Goal: Information Seeking & Learning: Learn about a topic

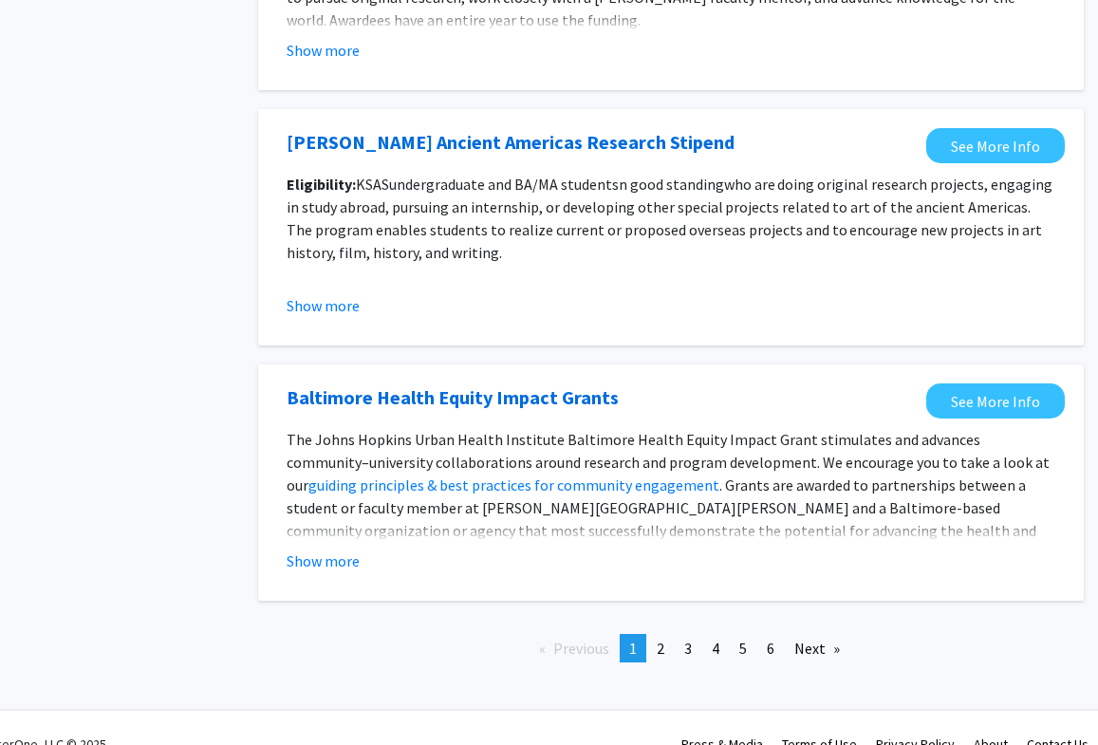
scroll to position [2102, 41]
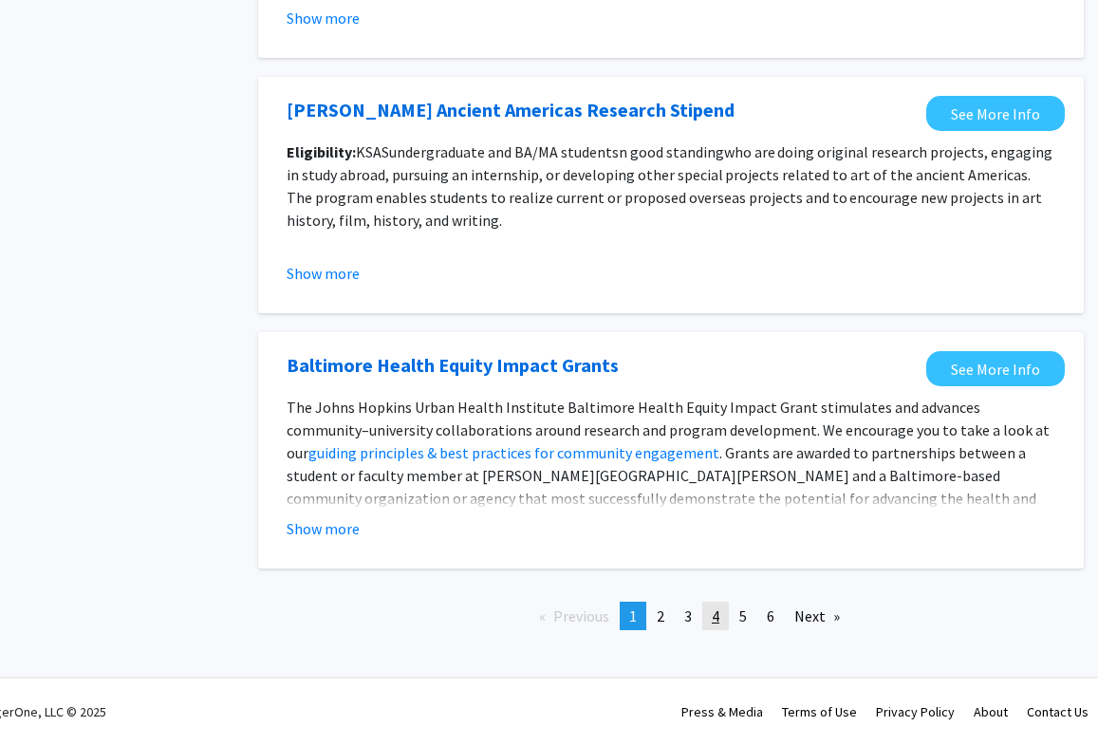
click at [720, 604] on link "page 4" at bounding box center [715, 616] width 27 height 28
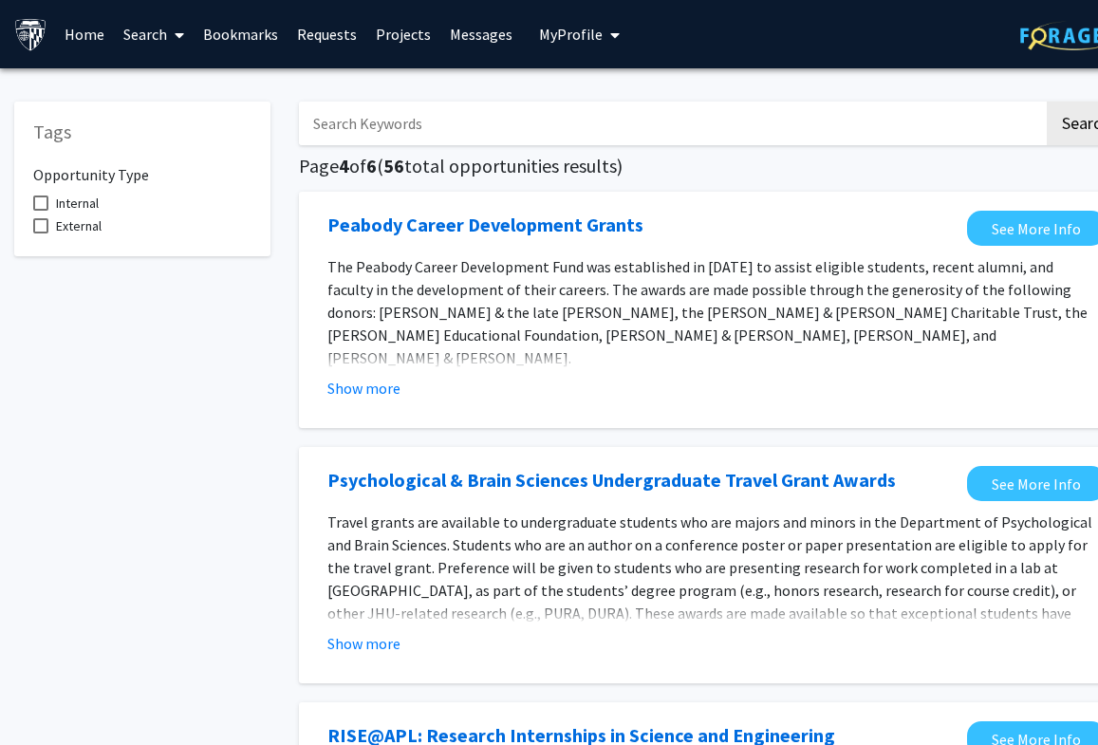
click at [157, 39] on link "Search" at bounding box center [154, 34] width 80 height 66
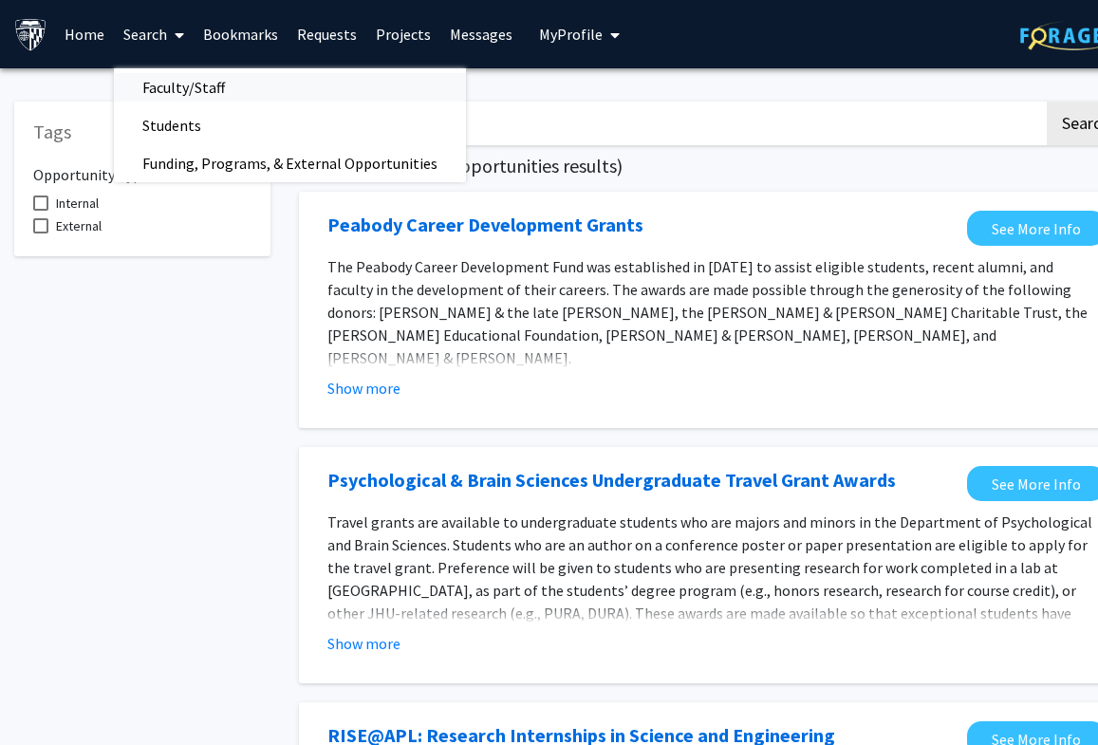
click at [155, 98] on span "Faculty/Staff" at bounding box center [183, 87] width 139 height 38
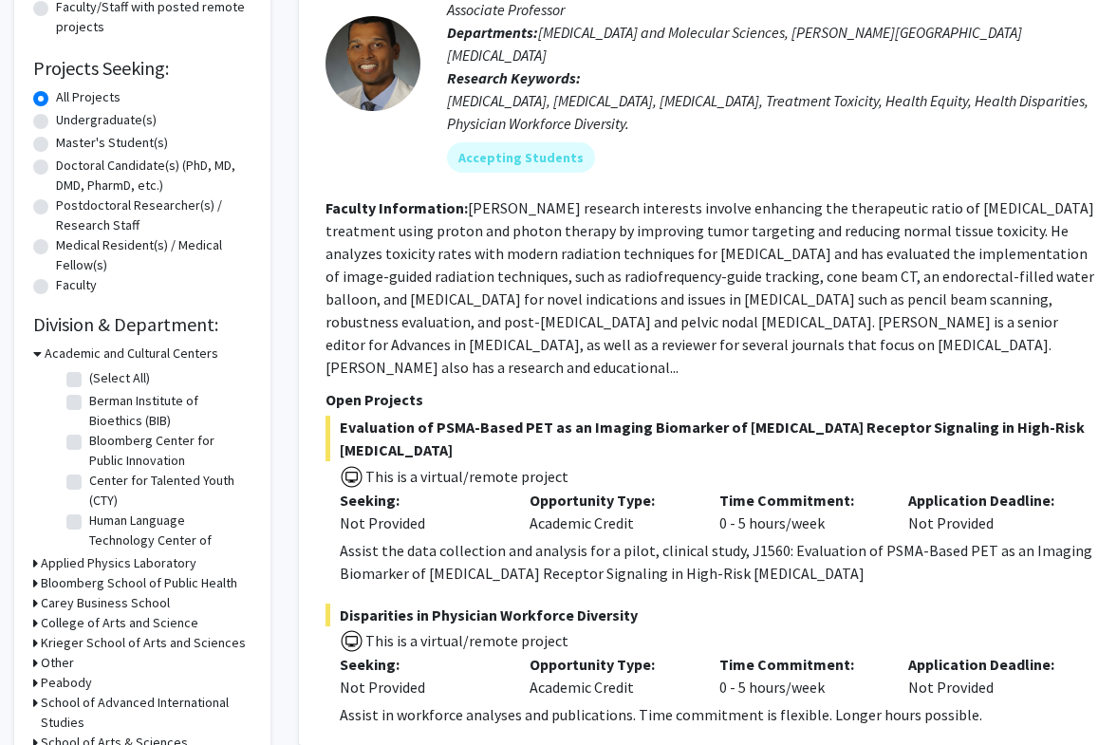
scroll to position [65, 0]
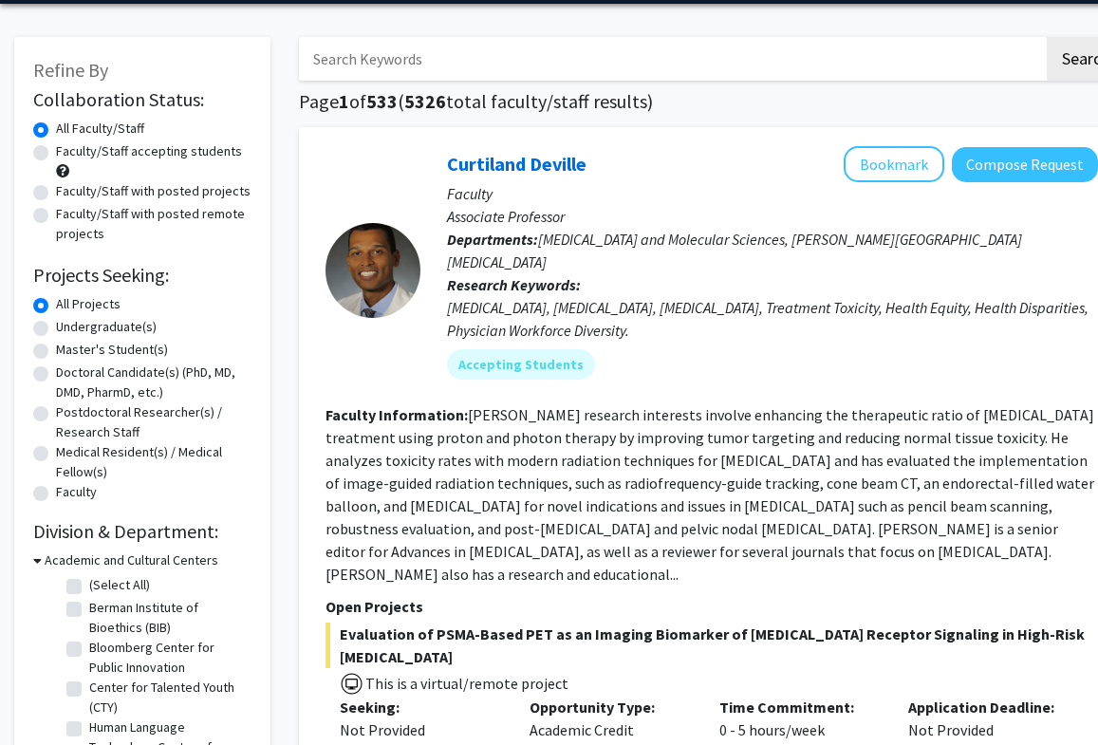
click at [67, 325] on label "Undergraduate(s)" at bounding box center [106, 327] width 101 height 20
click at [67, 325] on input "Undergraduate(s)" at bounding box center [62, 323] width 12 height 12
radio input "true"
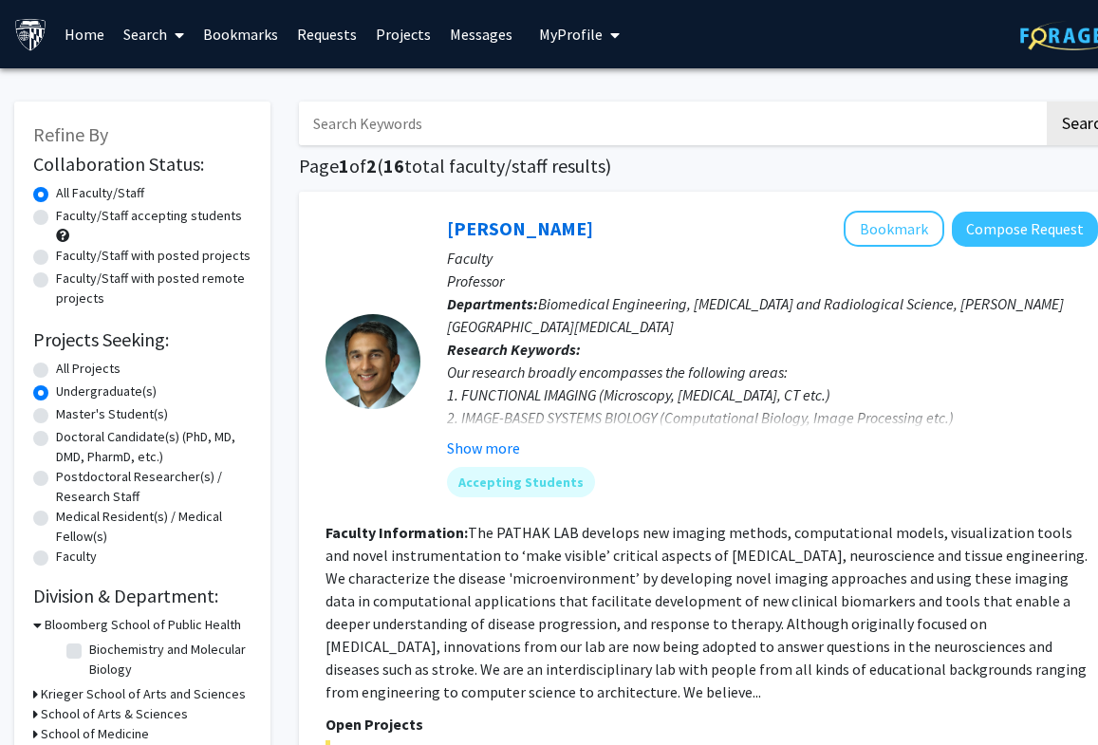
click at [56, 220] on label "Faculty/Staff accepting students" at bounding box center [149, 216] width 186 height 20
click at [56, 218] on input "Faculty/Staff accepting students" at bounding box center [62, 212] width 12 height 12
radio input "true"
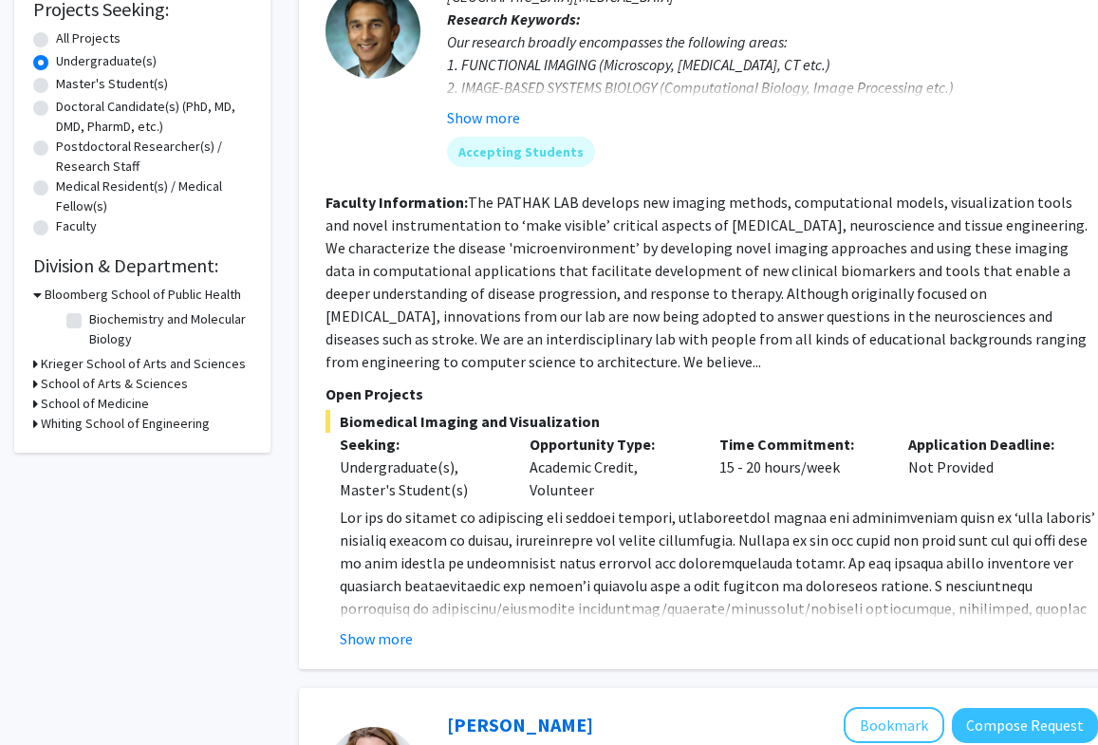
scroll to position [344, 0]
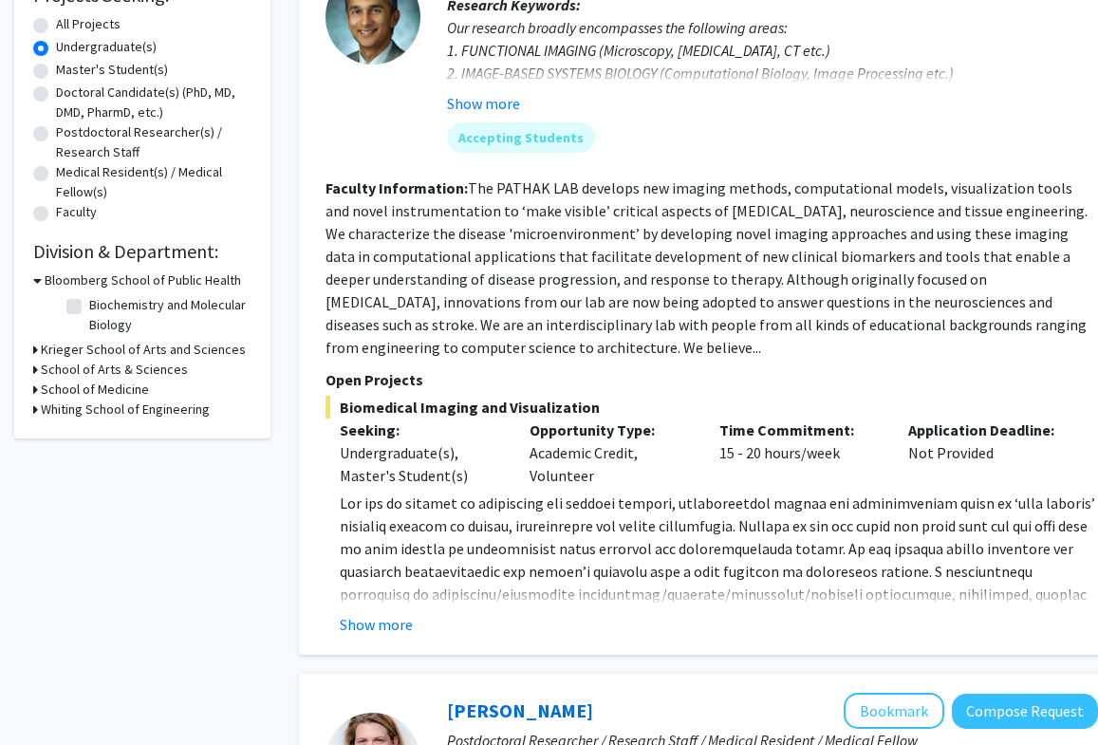
click at [34, 410] on icon at bounding box center [35, 409] width 5 height 20
click at [89, 455] on label "Electrical and Computer Engineering" at bounding box center [167, 467] width 157 height 40
click at [89, 455] on input "Electrical and Computer Engineering" at bounding box center [95, 453] width 12 height 12
checkbox input "true"
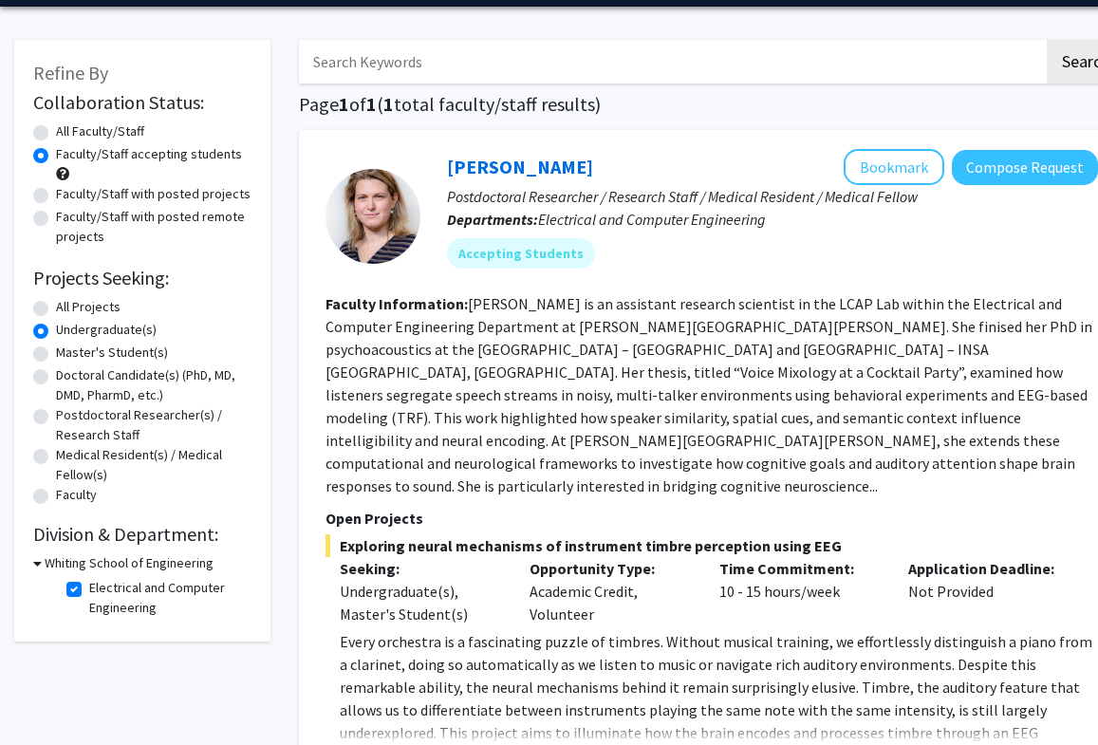
scroll to position [65, 0]
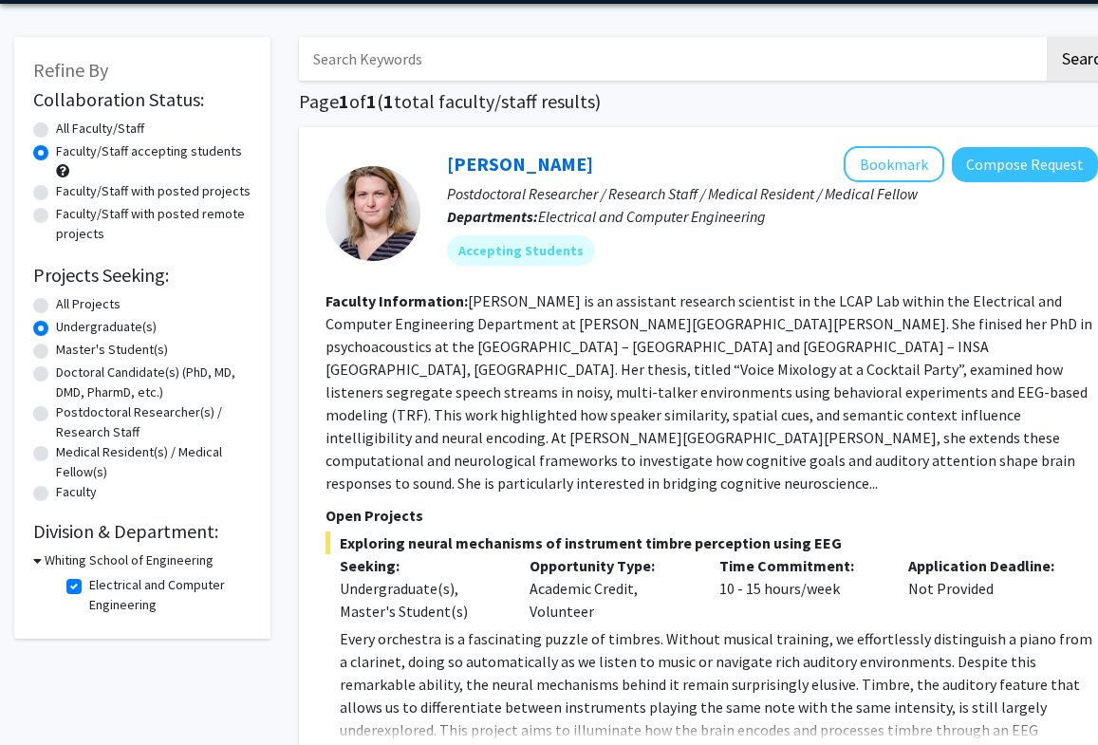
click at [89, 593] on label "Electrical and Computer Engineering" at bounding box center [167, 595] width 157 height 40
click at [89, 587] on input "Electrical and Computer Engineering" at bounding box center [95, 581] width 12 height 12
checkbox input "false"
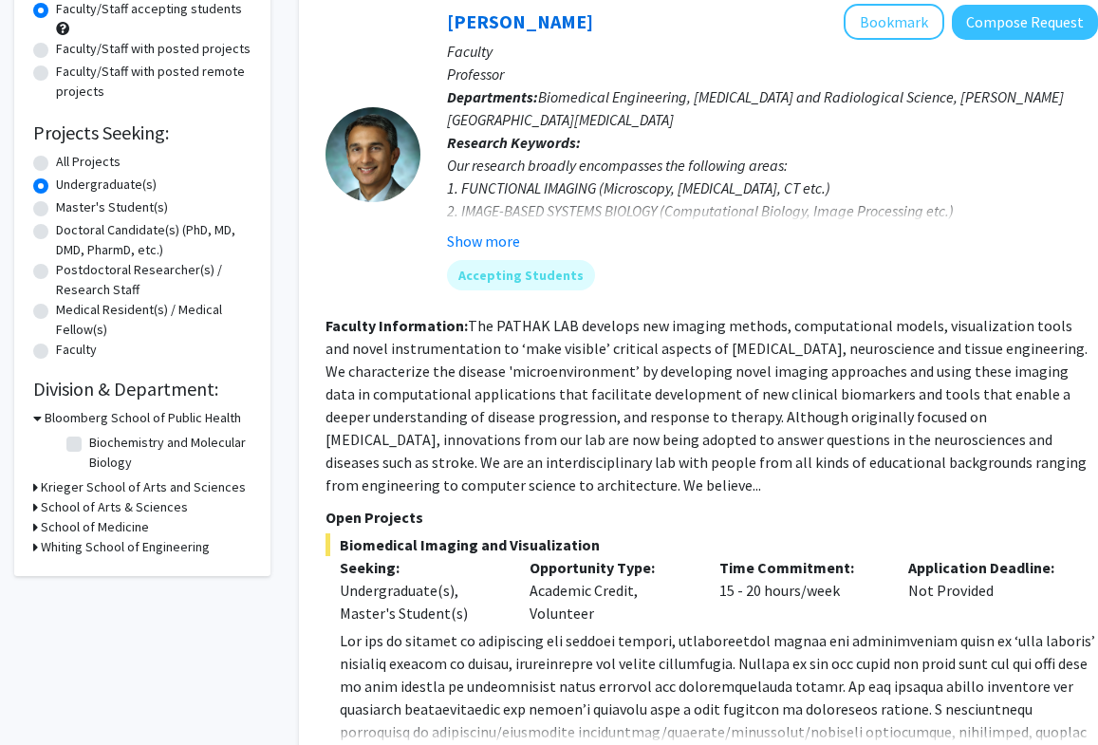
scroll to position [307, 0]
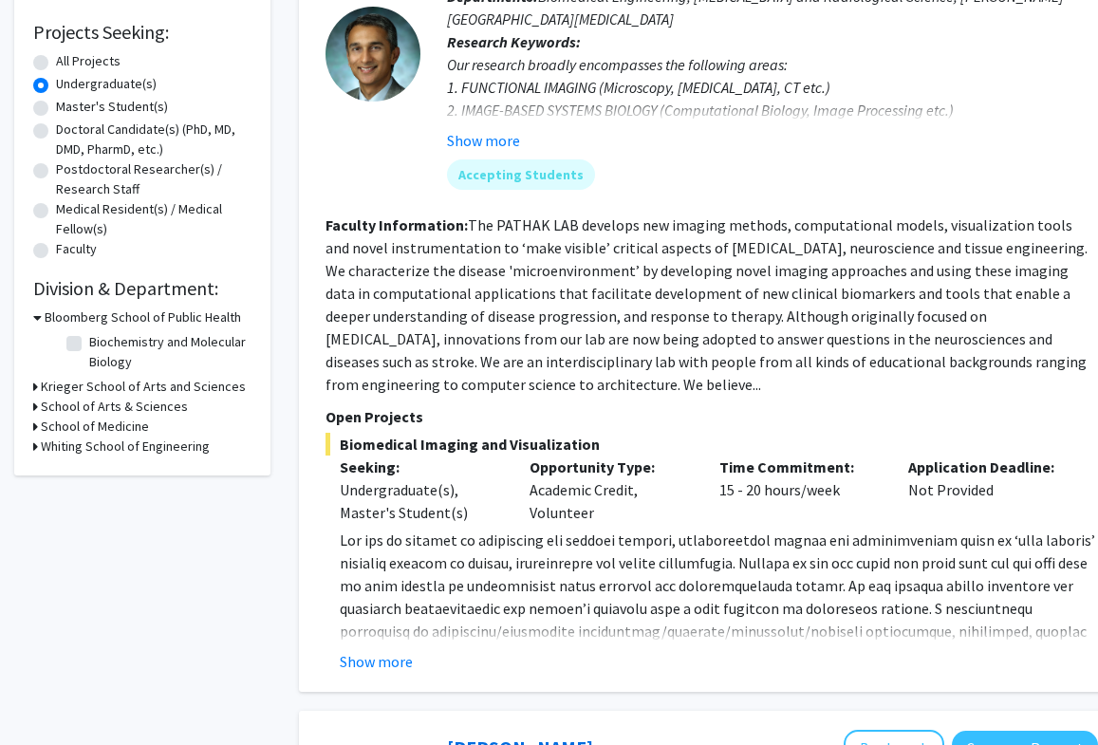
click at [46, 449] on h3 "Whiting School of Engineering" at bounding box center [125, 446] width 169 height 20
click at [84, 466] on fg-checkbox "(Select All) (Select All)" at bounding box center [156, 472] width 180 height 23
click at [89, 469] on label "(Select All)" at bounding box center [119, 471] width 61 height 20
click at [89, 469] on input "(Select All)" at bounding box center [95, 467] width 12 height 12
checkbox input "true"
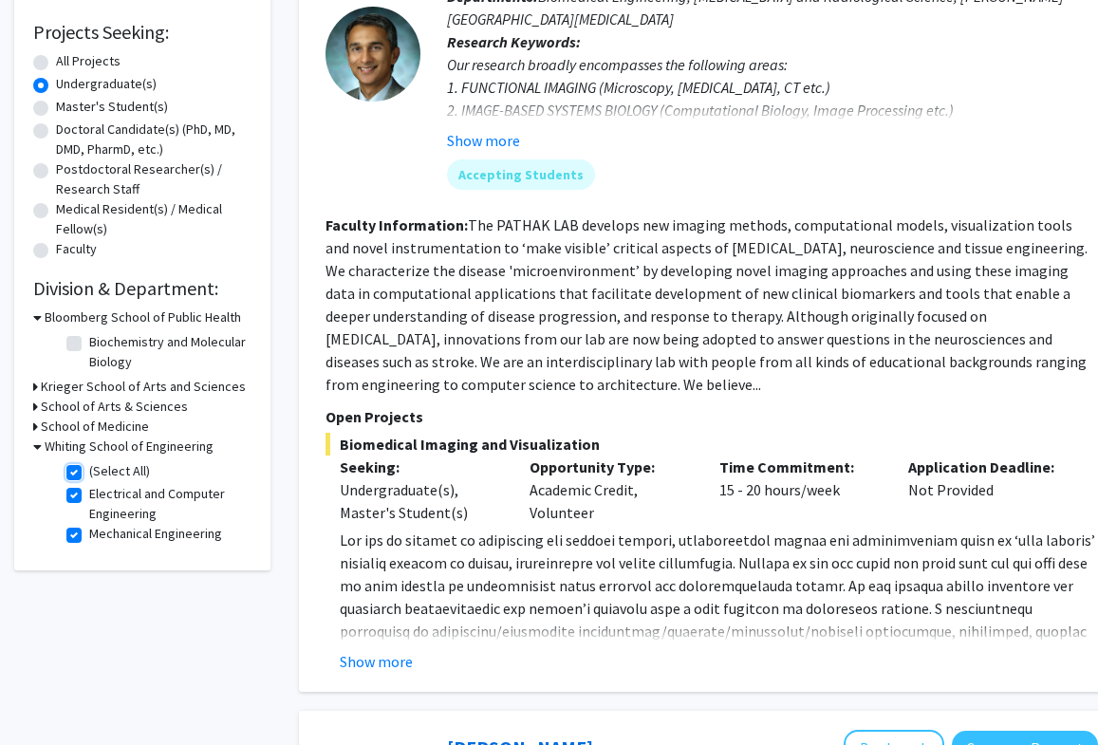
checkbox input "true"
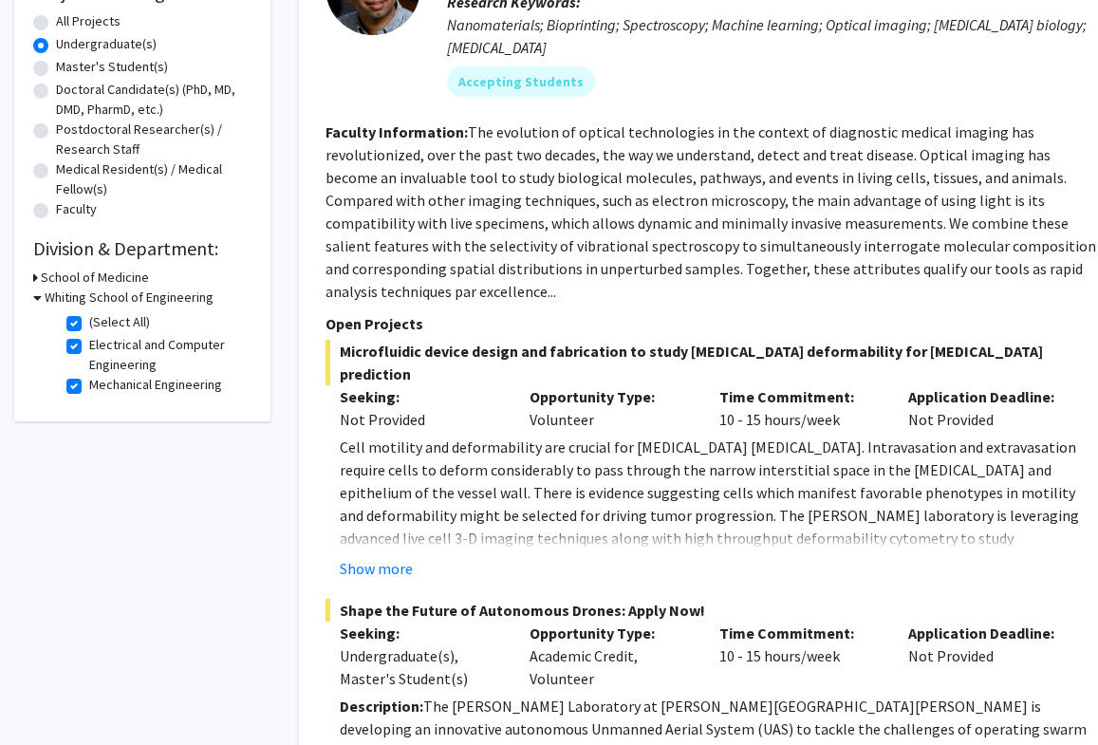
scroll to position [348, 0]
click at [365, 556] on button "Show more" at bounding box center [376, 567] width 73 height 23
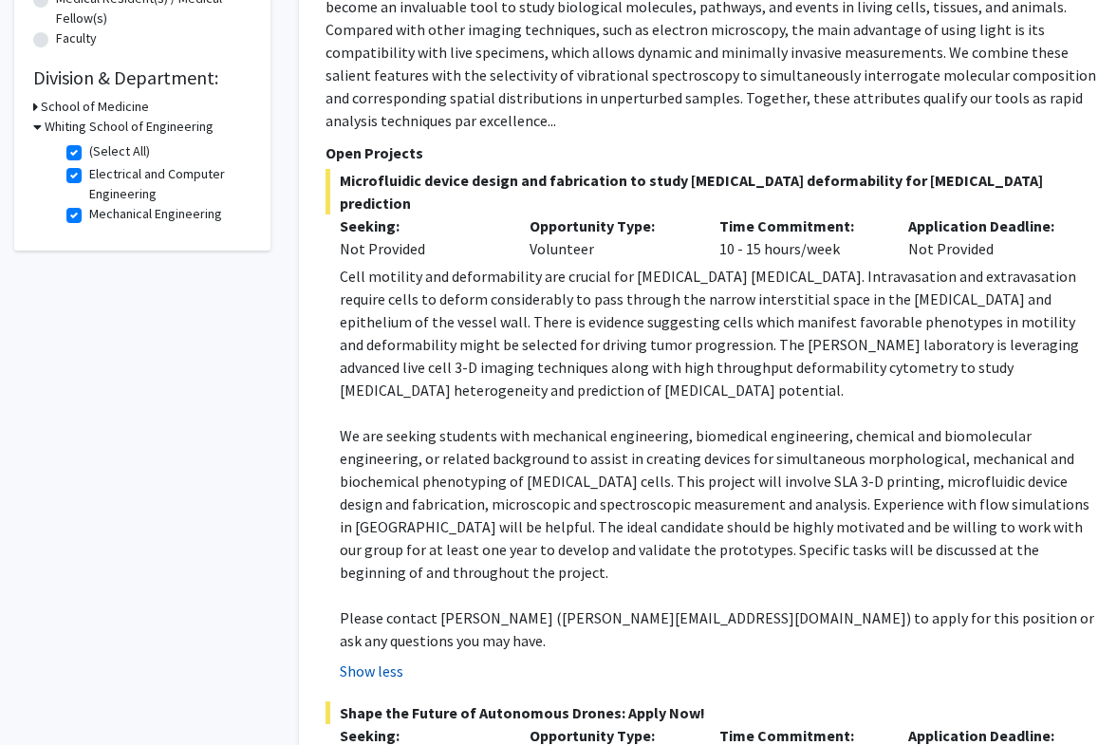
scroll to position [660, 0]
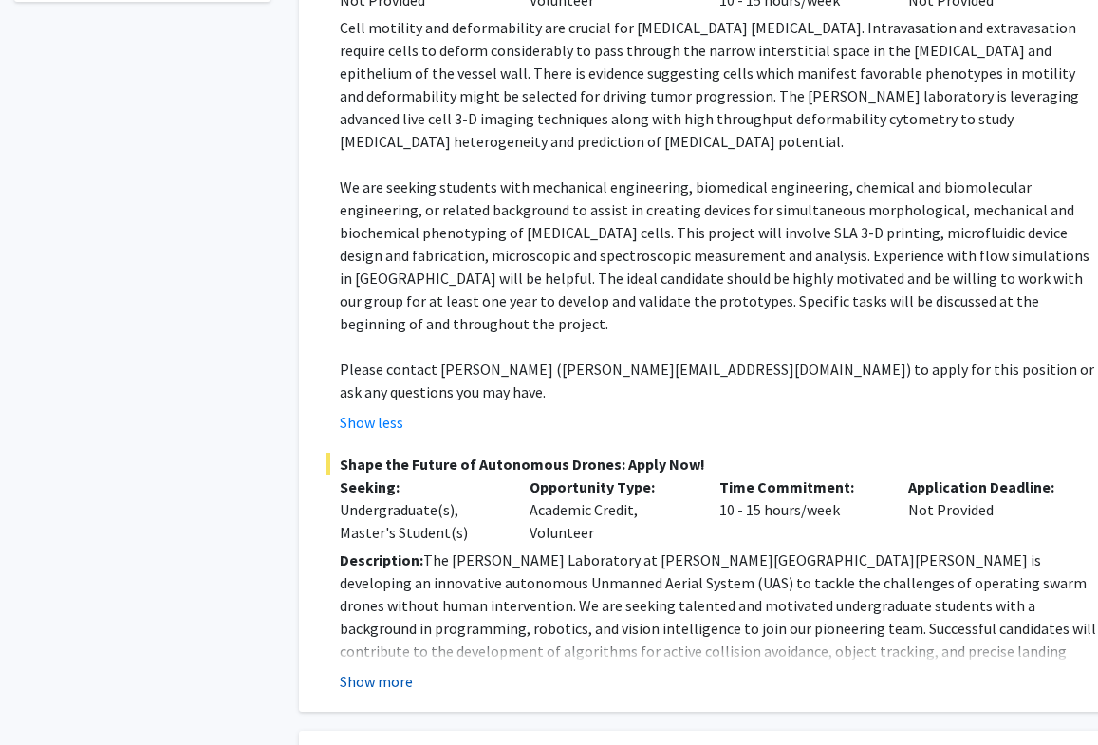
click at [362, 670] on button "Show more" at bounding box center [376, 681] width 73 height 23
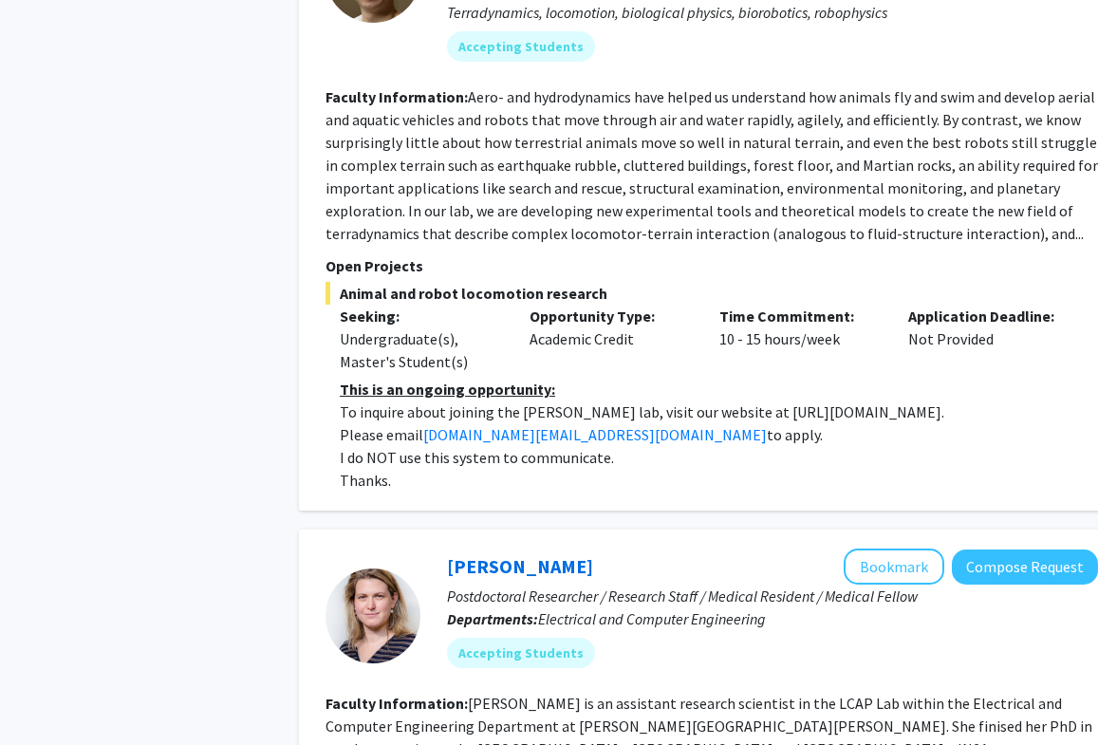
scroll to position [1430, 0]
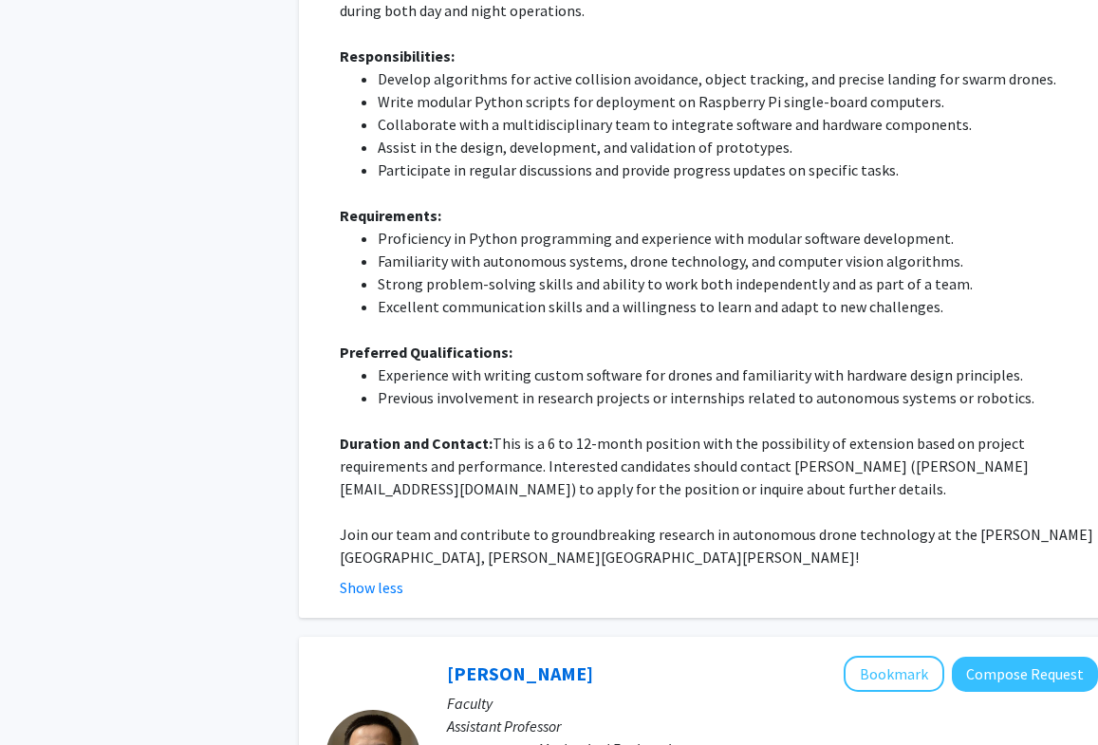
checkbox input "false"
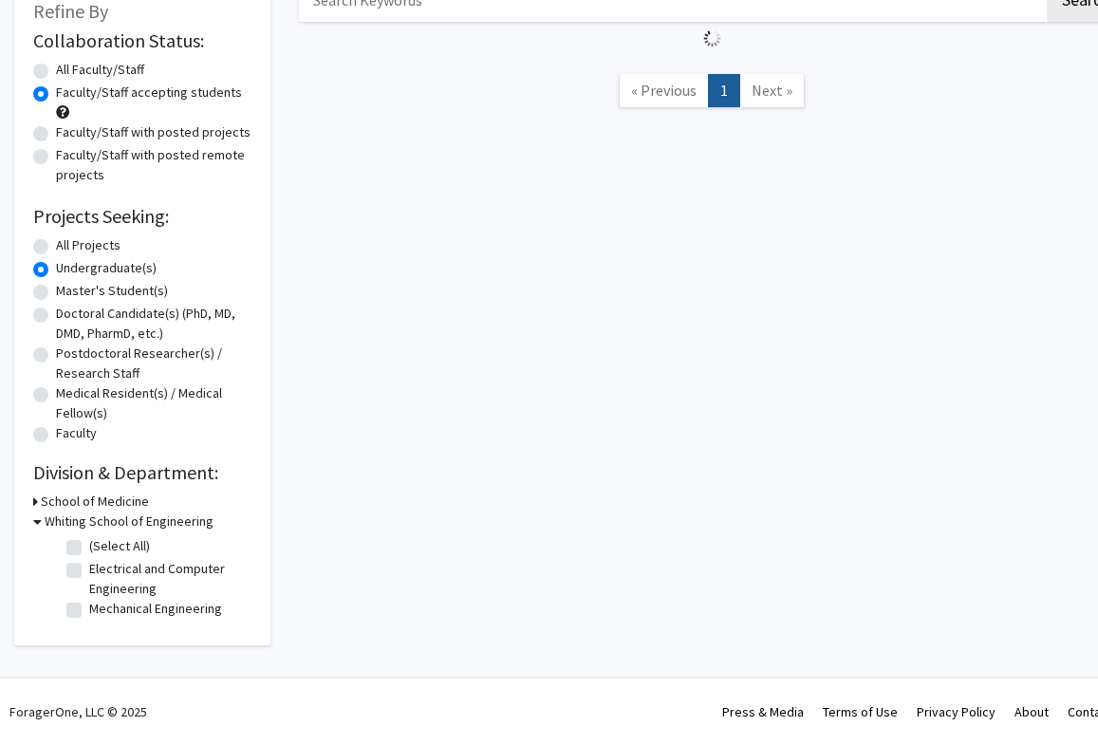
scroll to position [307, 0]
